Goal: Information Seeking & Learning: Learn about a topic

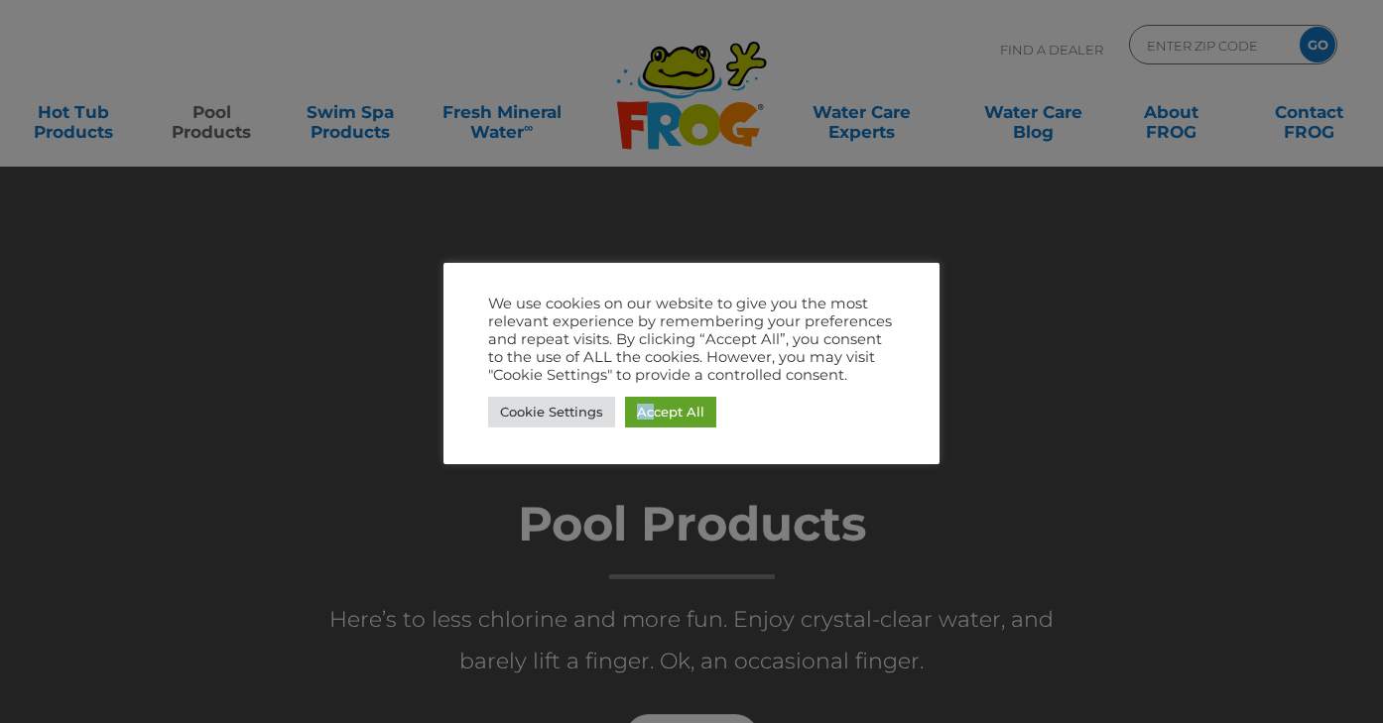
drag, startPoint x: 653, startPoint y: 412, endPoint x: 566, endPoint y: 438, distance: 90.4
click at [566, 438] on div "We use cookies on our website to give you the most relevant experience by remem…" at bounding box center [691, 363] width 496 height 201
click at [558, 420] on link "Cookie Settings" at bounding box center [551, 412] width 127 height 31
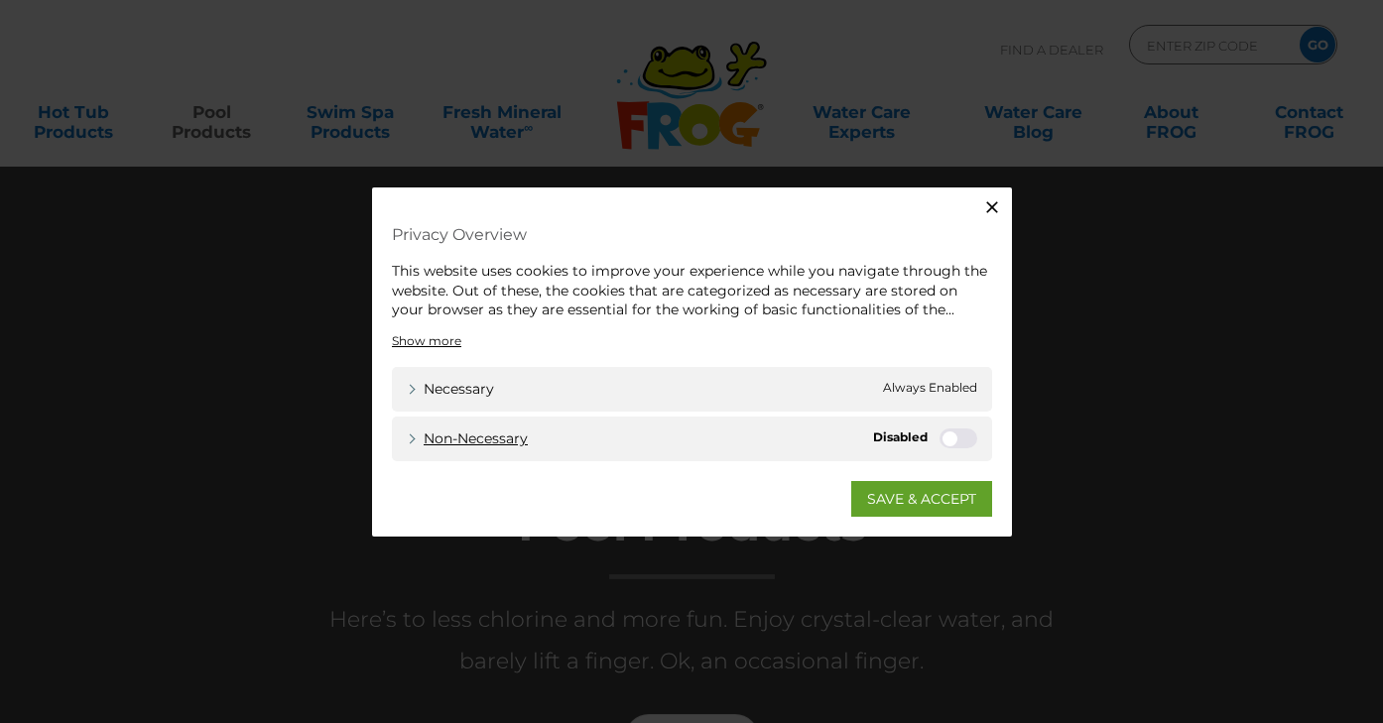
click at [421, 429] on link "Non-necessary" at bounding box center [467, 438] width 121 height 21
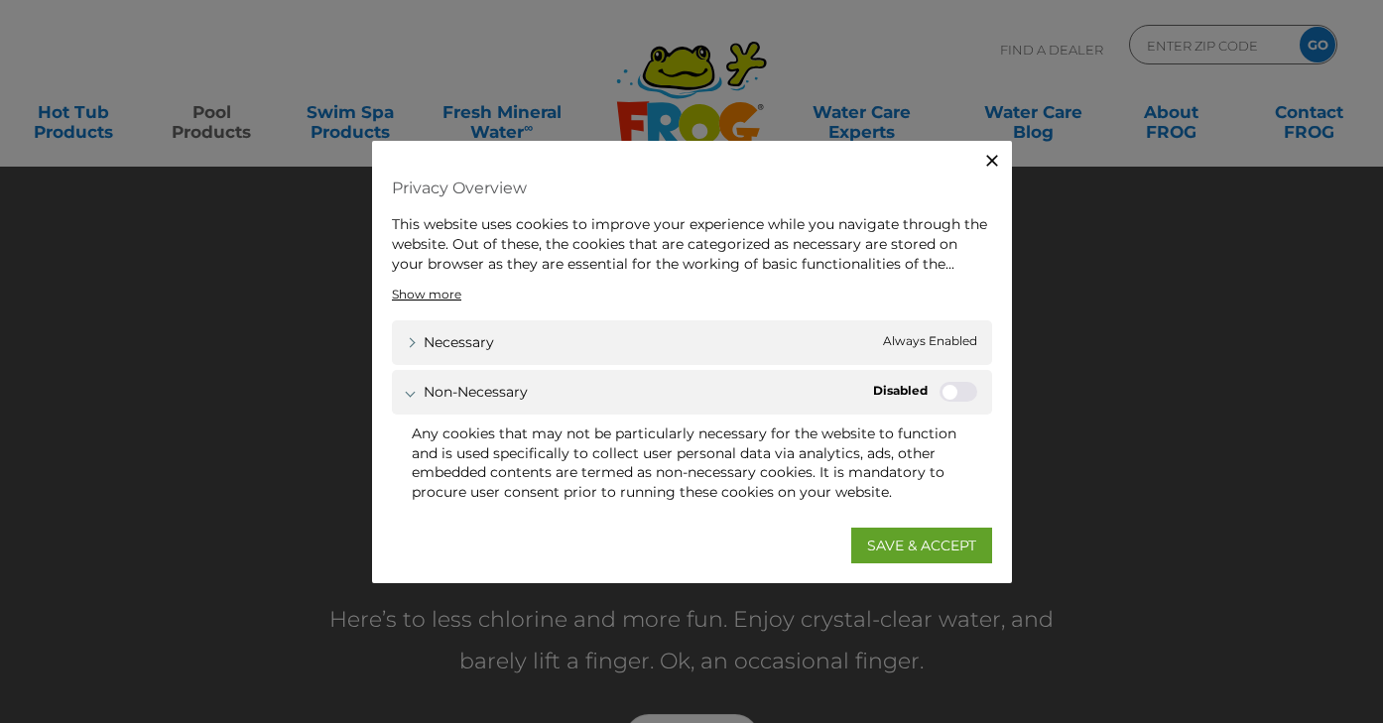
click at [952, 397] on label "Non-necessary" at bounding box center [958, 392] width 38 height 20
click at [0, 0] on input "Non-necessary" at bounding box center [0, 0] width 0 height 0
click at [954, 388] on label "Non-necessary" at bounding box center [958, 392] width 38 height 20
click at [0, 0] on input "Non-necessary" at bounding box center [0, 0] width 0 height 0
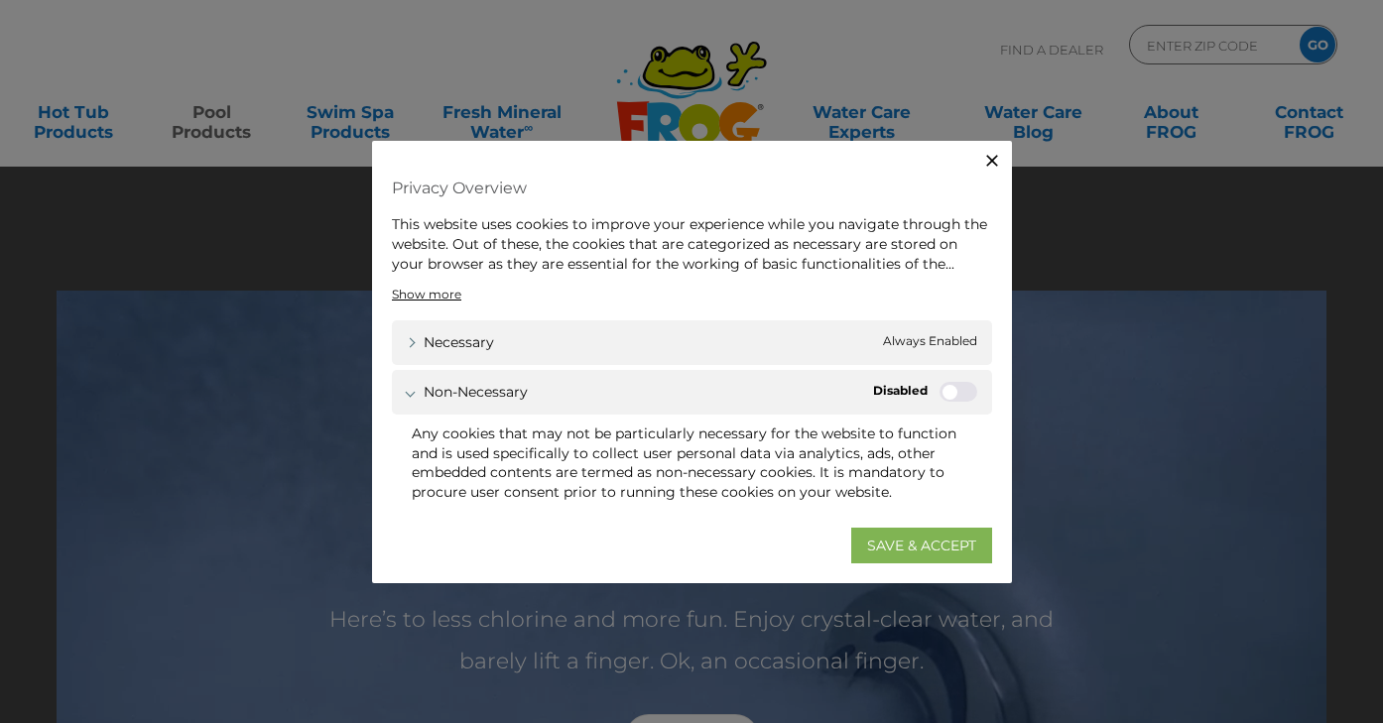
click at [924, 535] on link "SAVE & ACCEPT" at bounding box center [921, 545] width 141 height 36
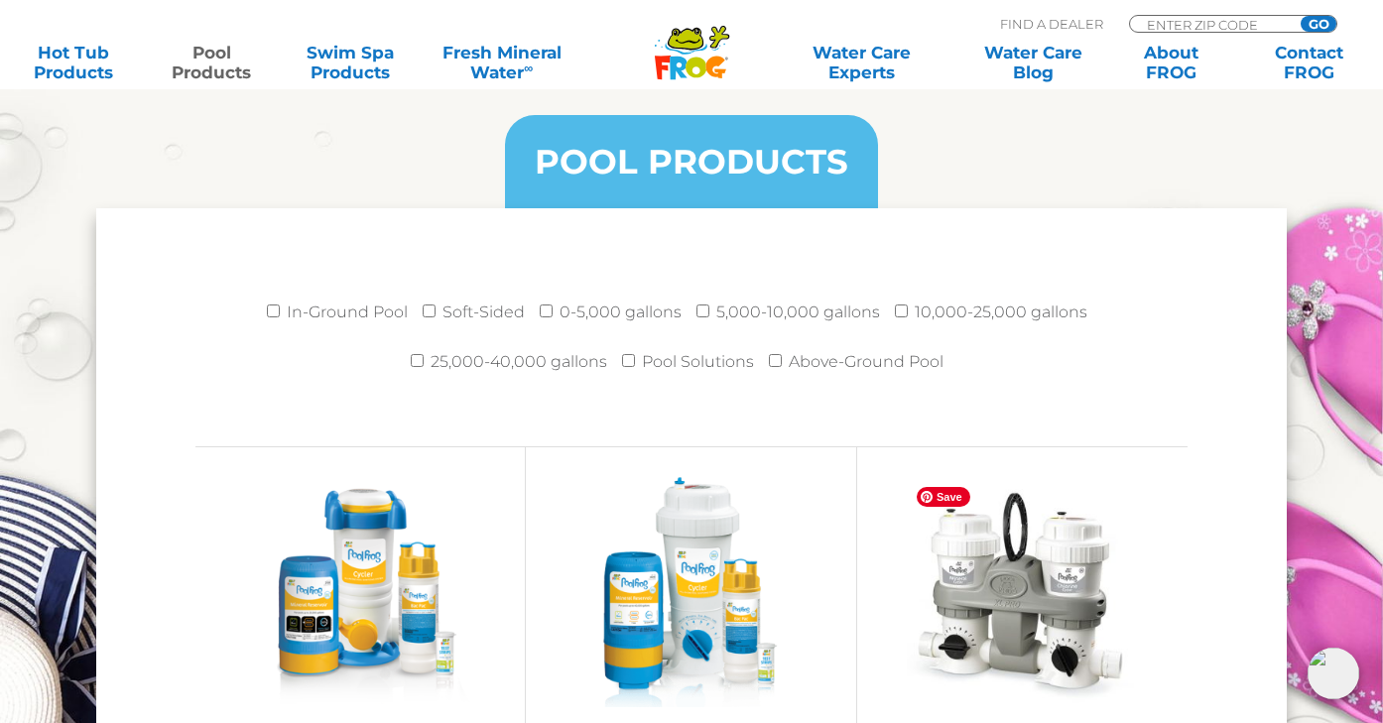
scroll to position [2546, 0]
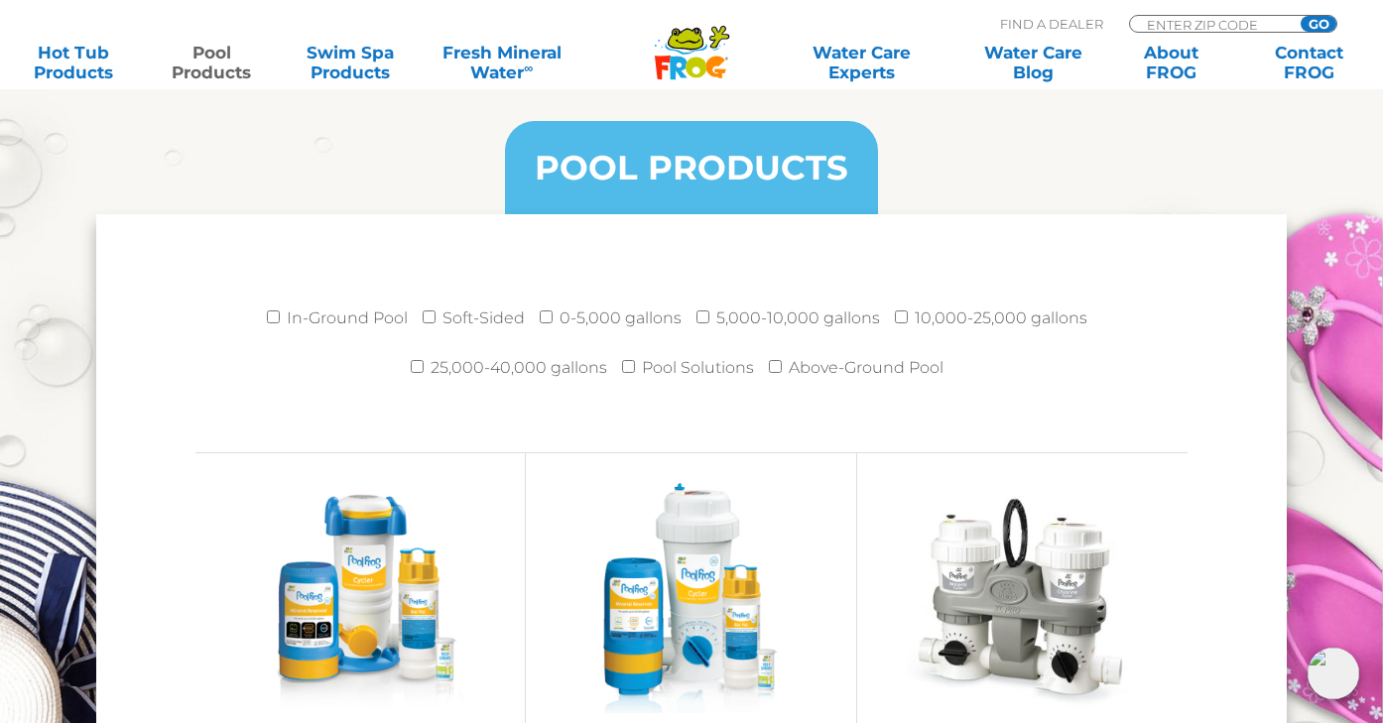
click at [434, 319] on input "Soft-Sided" at bounding box center [429, 316] width 13 height 13
checkbox input "true"
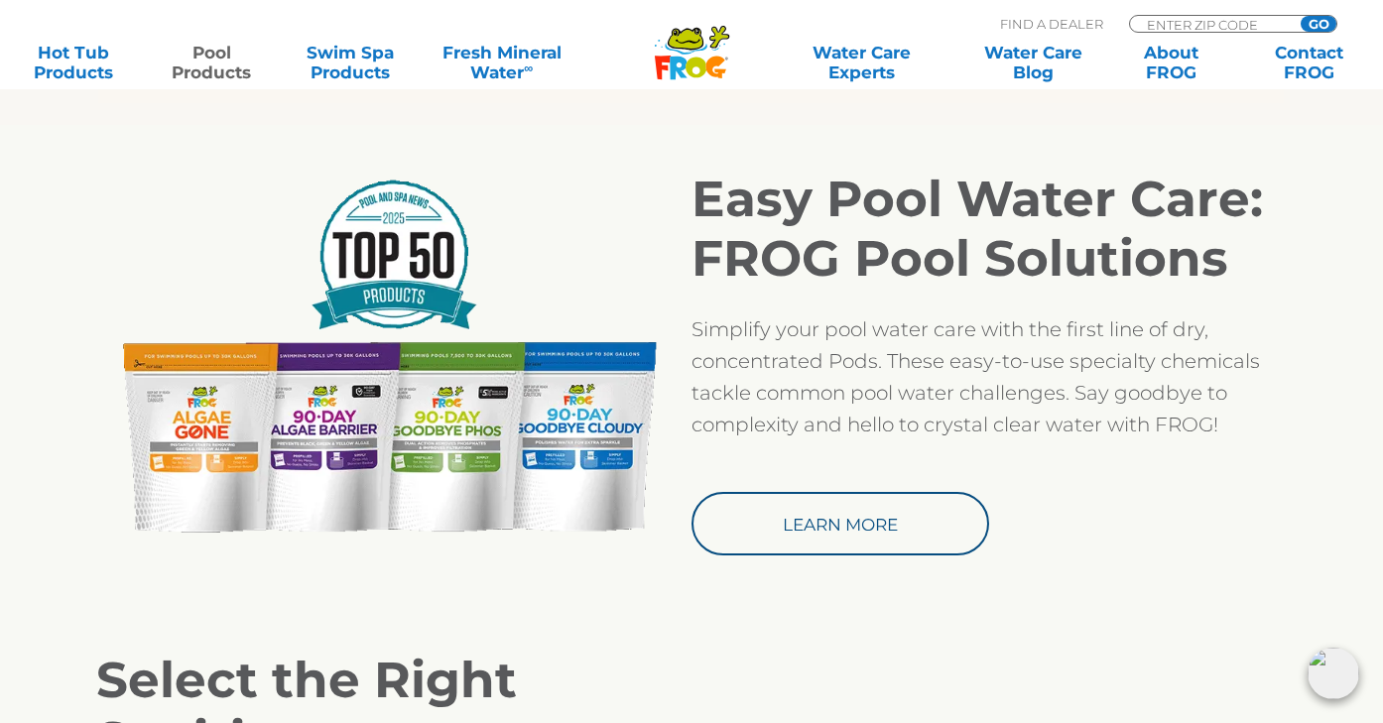
scroll to position [784, 0]
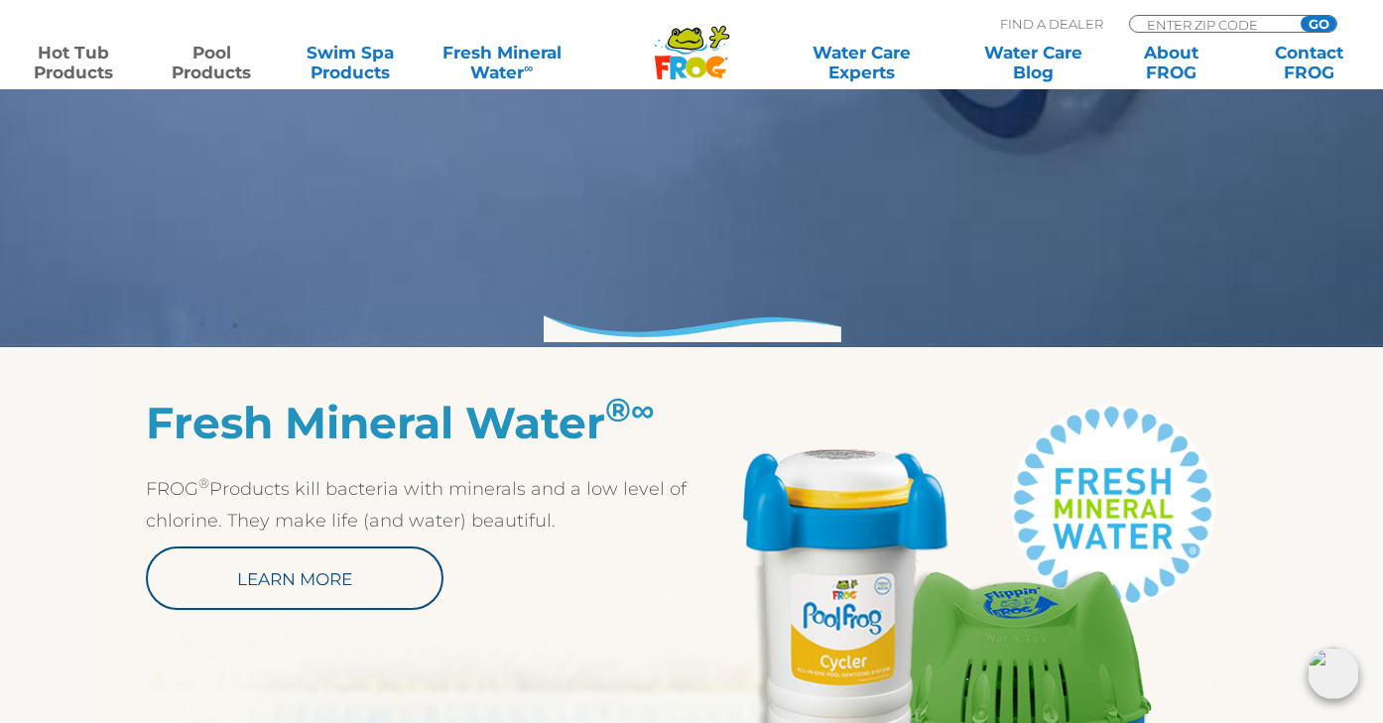
click at [86, 59] on link "Hot Tub Products" at bounding box center [73, 63] width 107 height 40
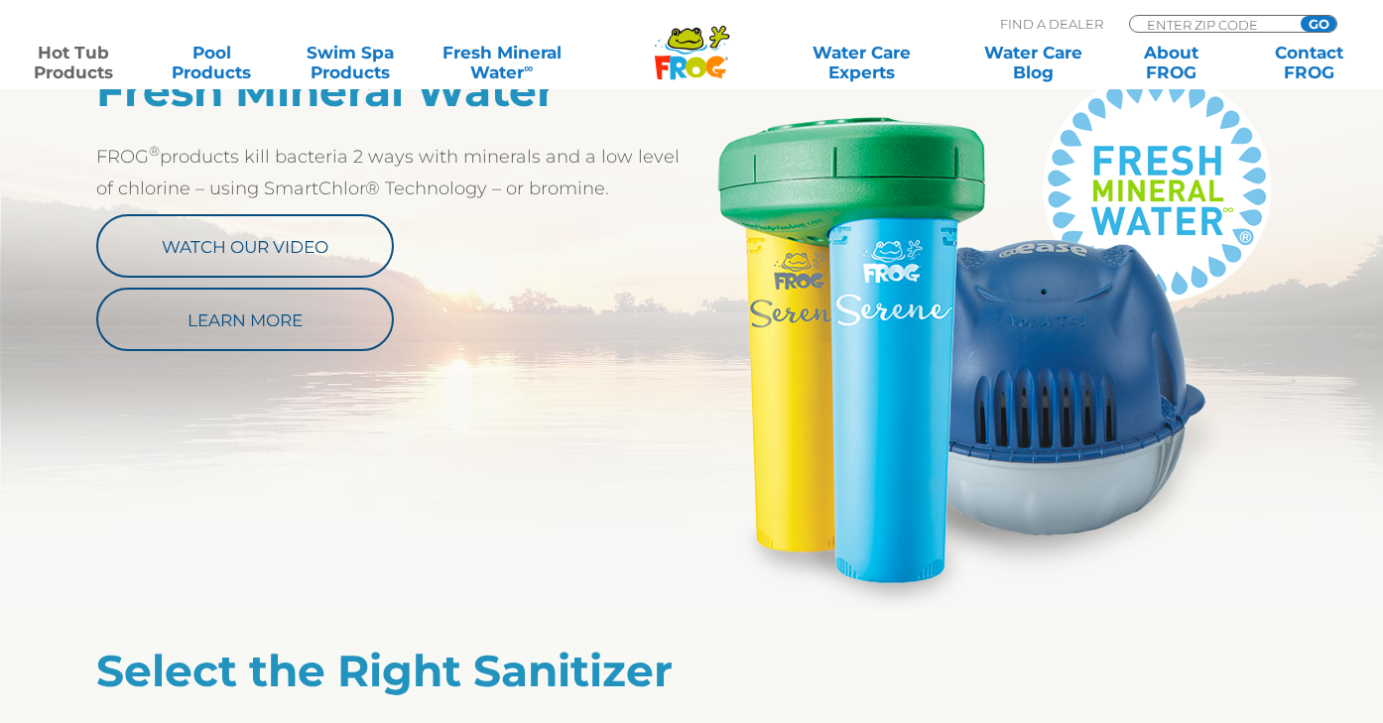
scroll to position [1102, 0]
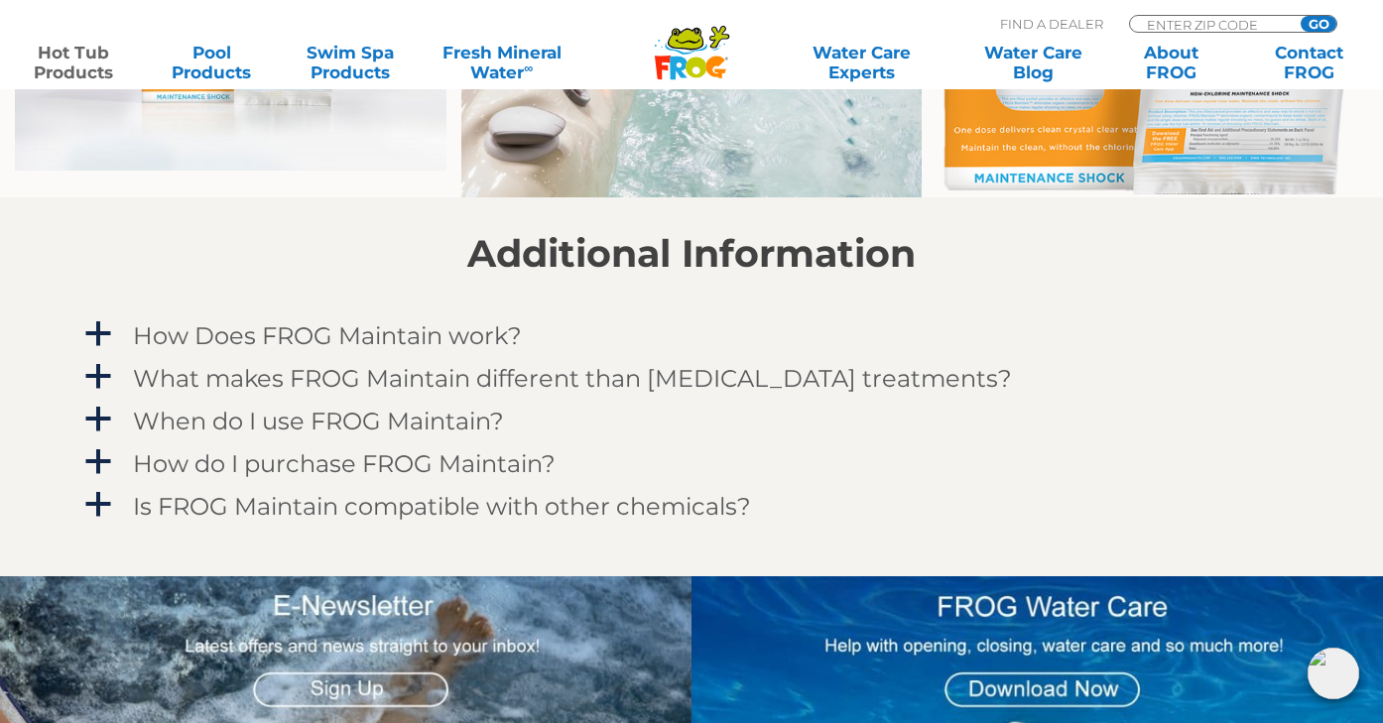
scroll to position [1678, 5]
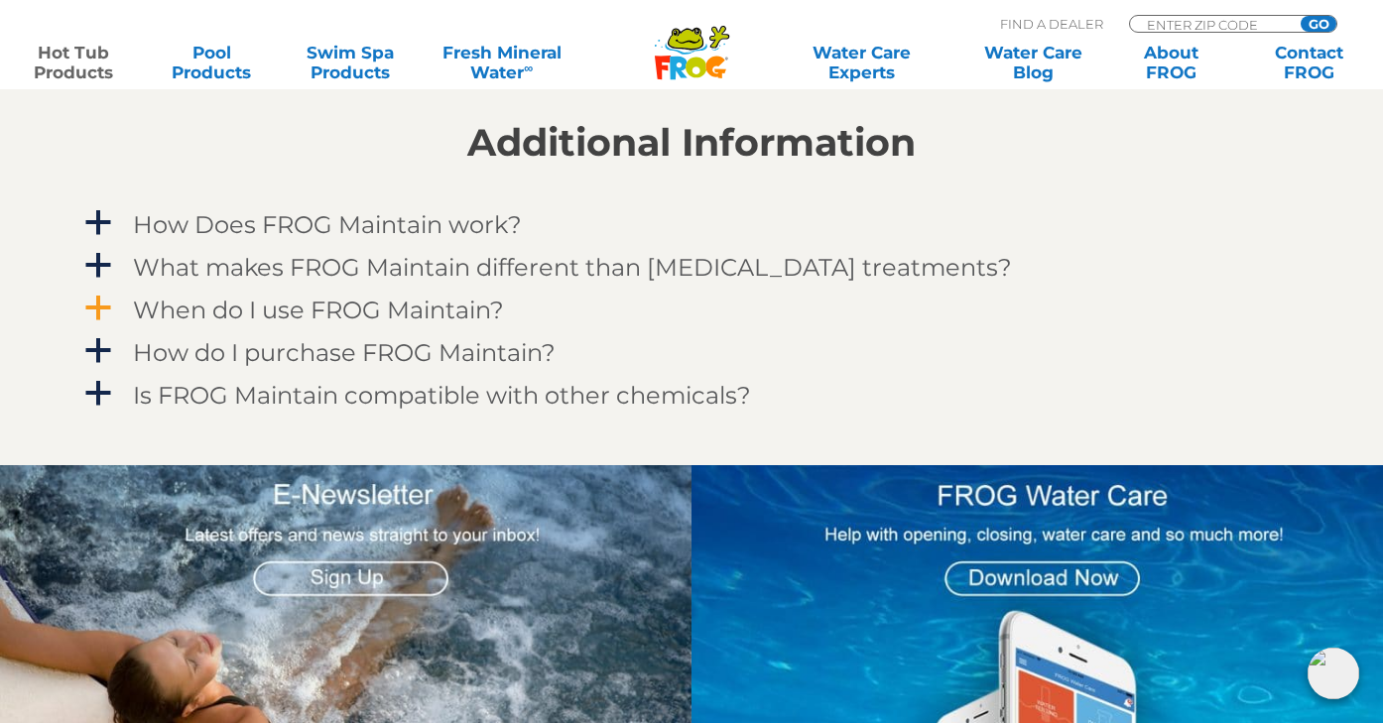
click at [346, 310] on h4 "When do I use FROG Maintain?" at bounding box center [318, 310] width 371 height 27
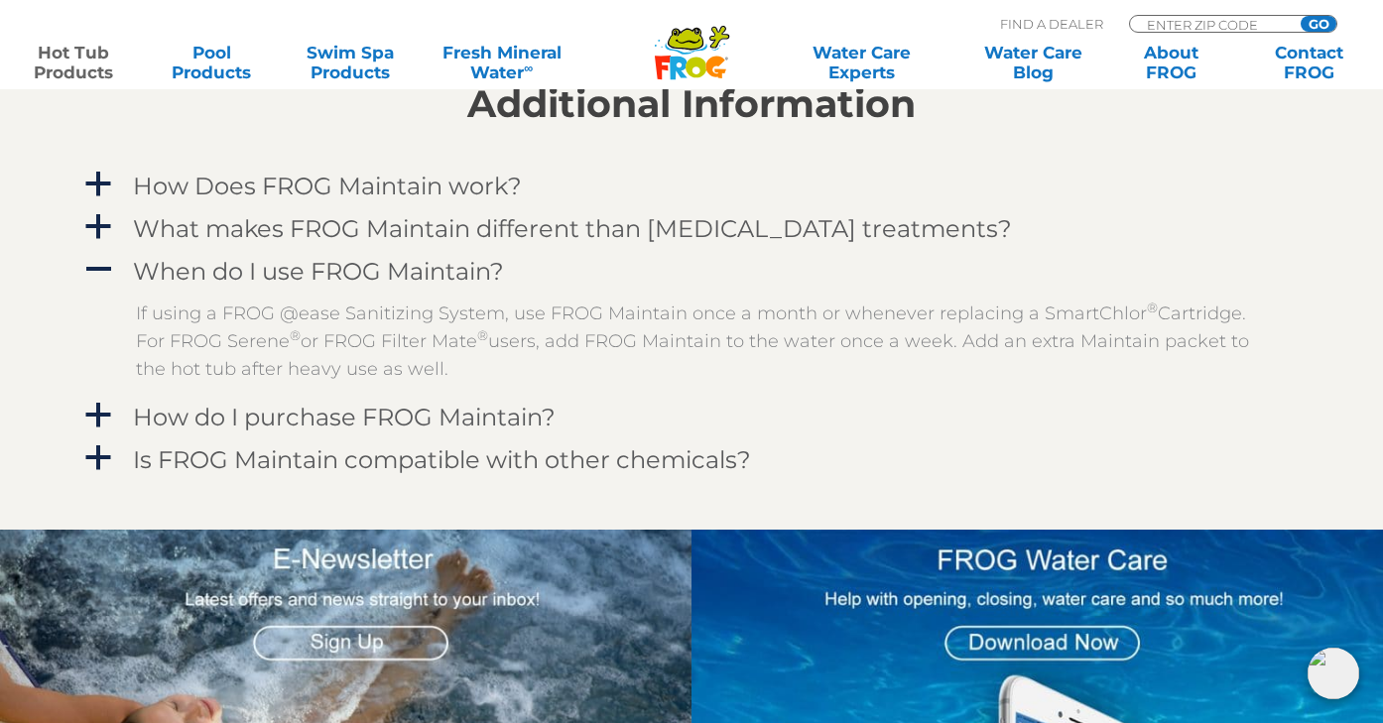
scroll to position [1723, 7]
